Goal: Transaction & Acquisition: Purchase product/service

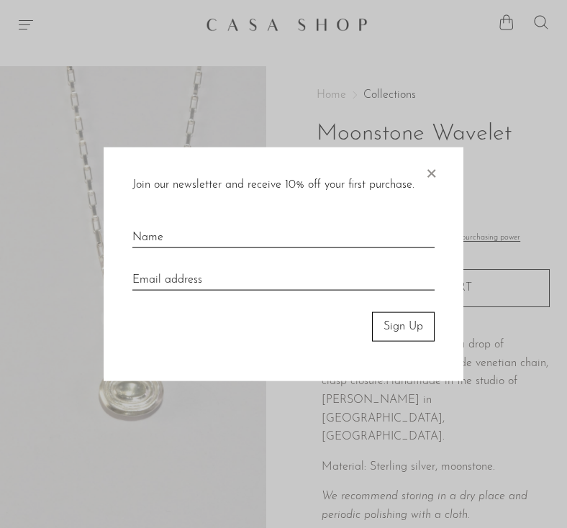
click at [438, 166] on span "×" at bounding box center [431, 171] width 14 height 46
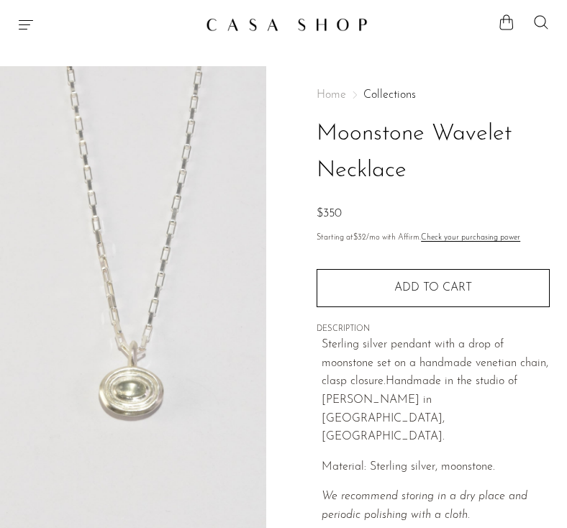
click at [334, 97] on span "Home" at bounding box center [332, 95] width 30 height 12
click at [22, 30] on icon "Menu" at bounding box center [25, 24] width 17 height 17
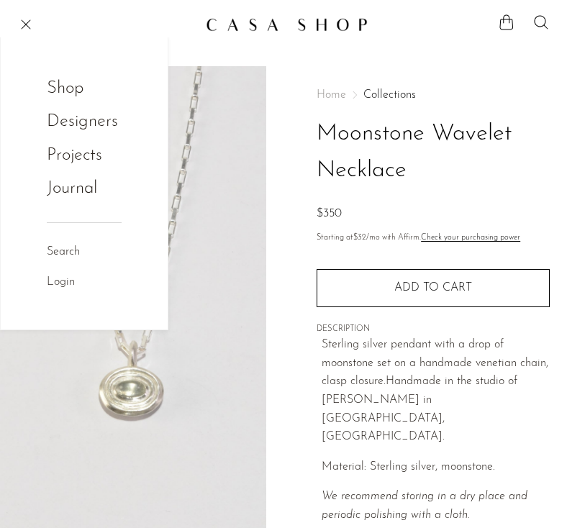
click at [66, 86] on link "Shop" at bounding box center [75, 88] width 56 height 27
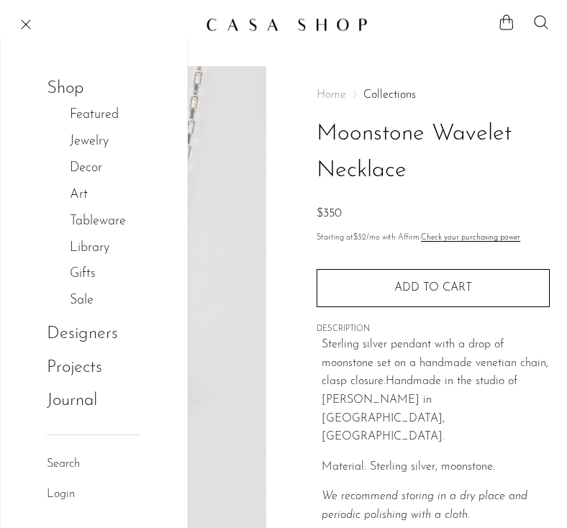
click at [99, 138] on link "Jewelry" at bounding box center [97, 142] width 54 height 21
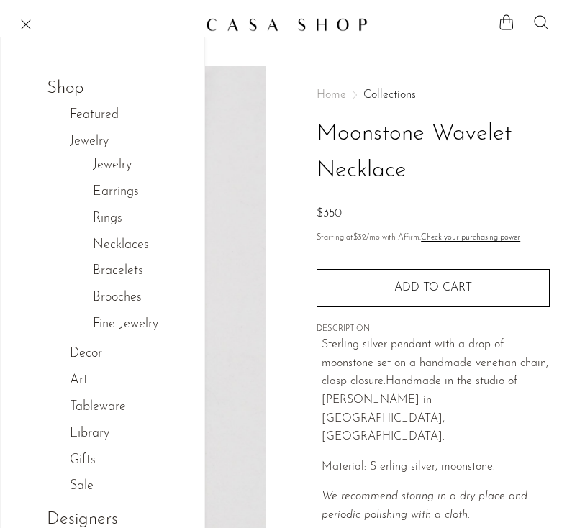
click at [112, 220] on link "Rings" at bounding box center [108, 219] width 30 height 21
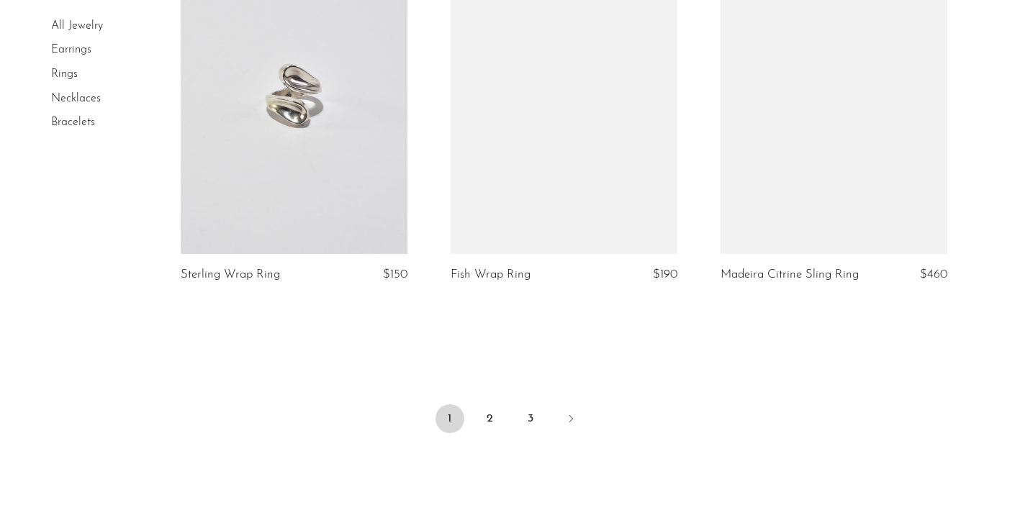
scroll to position [4429, 0]
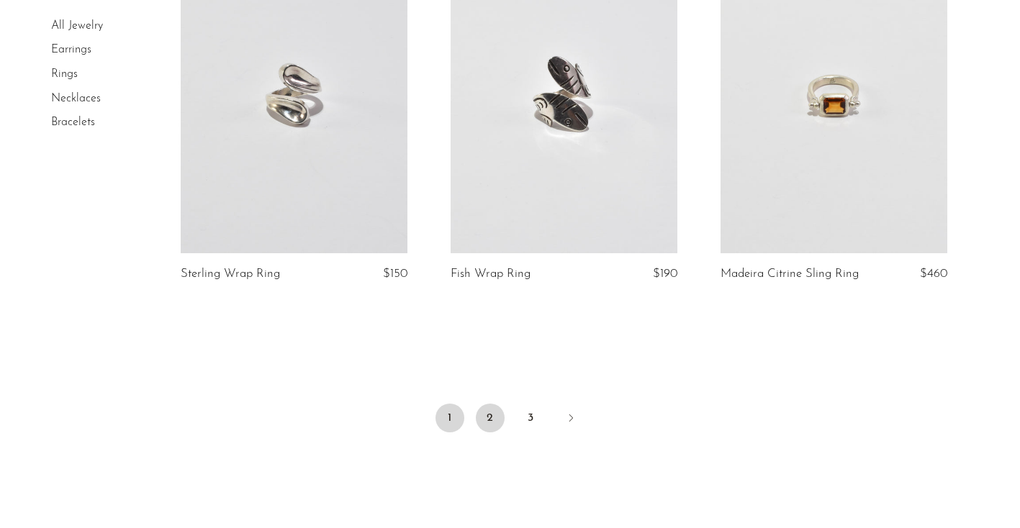
click at [489, 423] on link "2" at bounding box center [490, 418] width 29 height 29
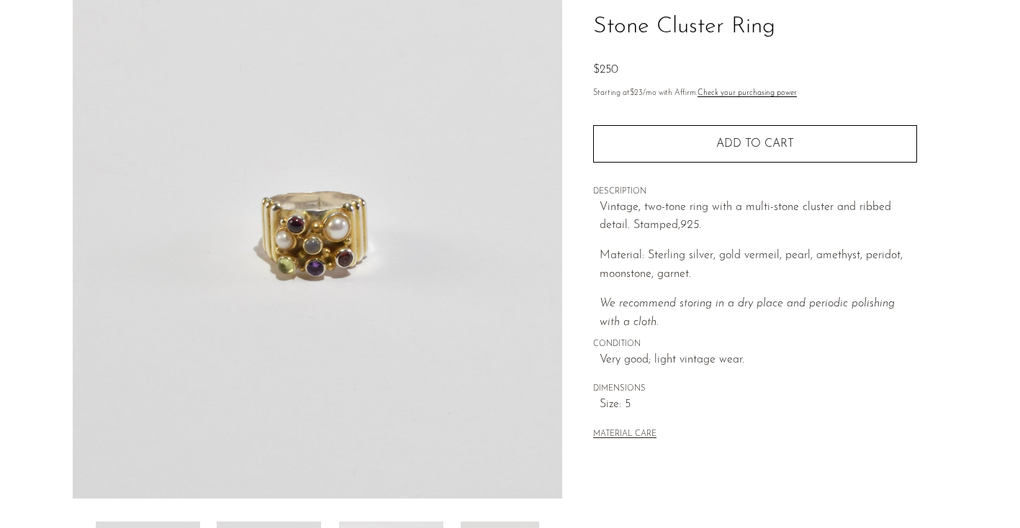
scroll to position [409, 0]
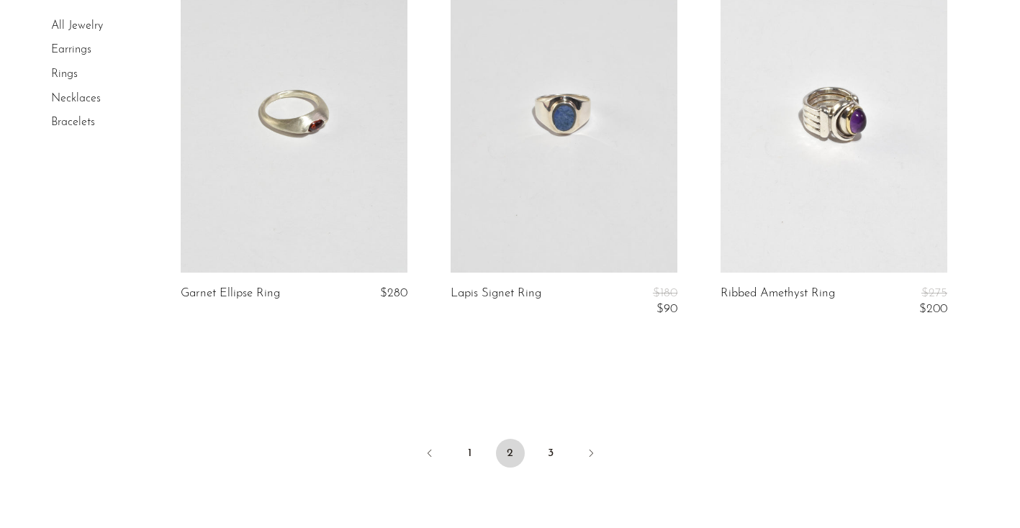
scroll to position [4576, 0]
